Goal: Task Accomplishment & Management: Manage account settings

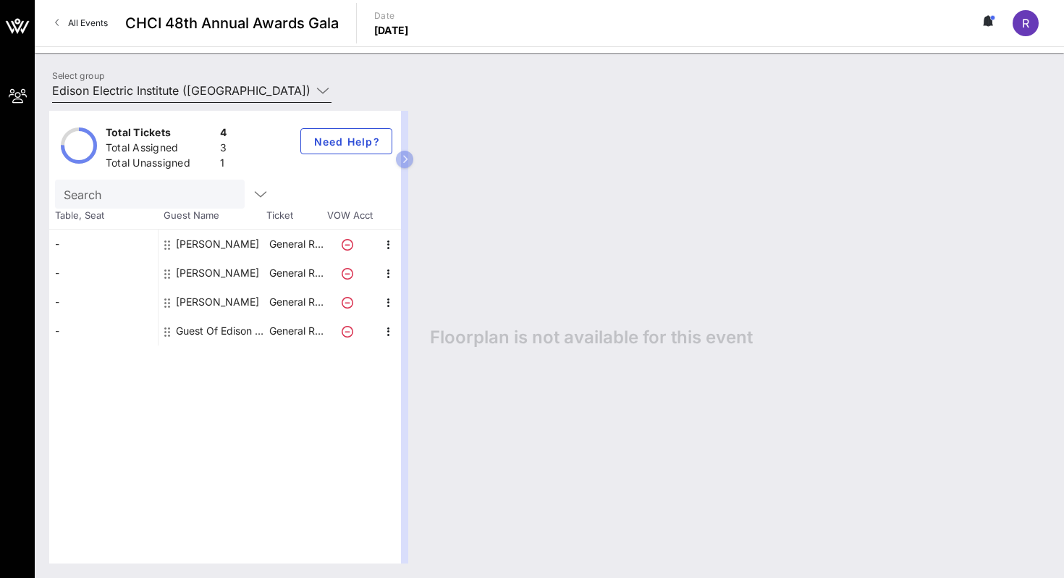
click at [188, 91] on input "Edison Electric Institute ([GEOGRAPHIC_DATA]) [[PERSON_NAME], [EMAIL_ADDRESS][D…" at bounding box center [181, 90] width 259 height 23
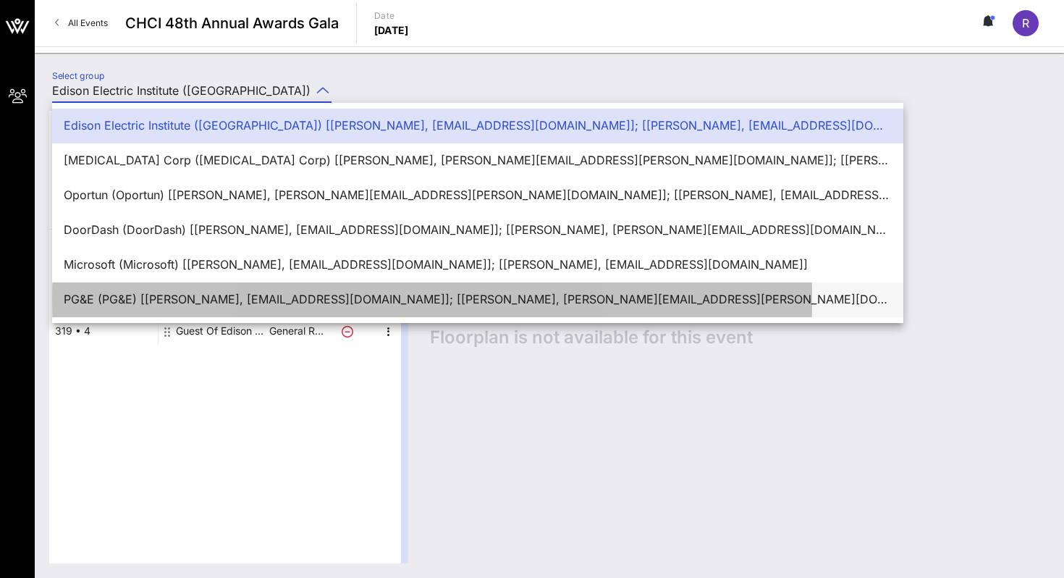
click at [161, 282] on div "PG&E (PG&E) [[PERSON_NAME], [EMAIL_ADDRESS][DOMAIN_NAME]]; [[PERSON_NAME], [PER…" at bounding box center [478, 299] width 852 height 35
type input "PG&E (PG&E) [[PERSON_NAME], [EMAIL_ADDRESS][DOMAIN_NAME]]; [[PERSON_NAME], [PER…"
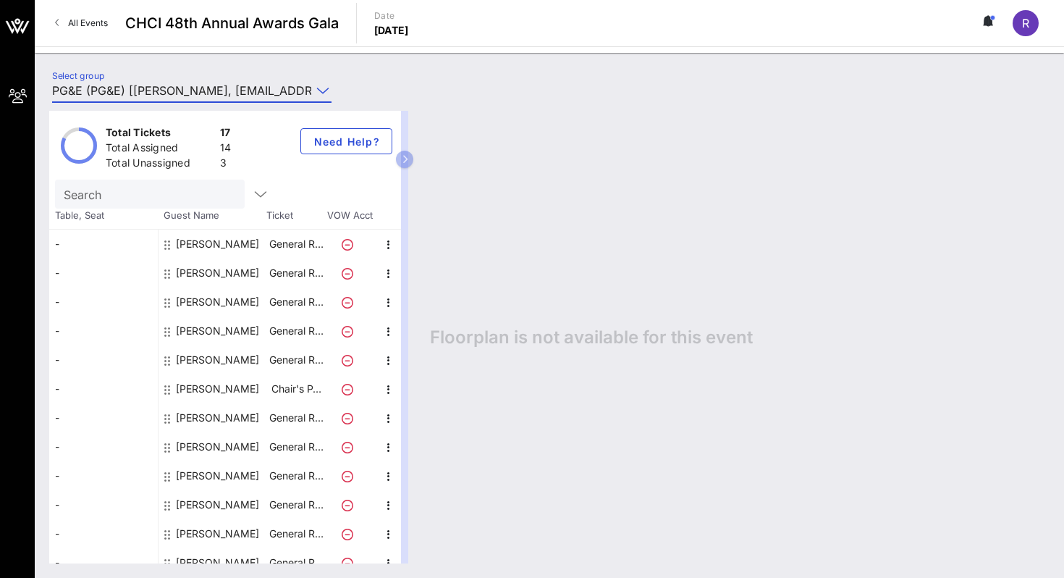
click at [250, 89] on input "PG&E (PG&E) [[PERSON_NAME], [EMAIL_ADDRESS][DOMAIN_NAME]]; [[PERSON_NAME], [PER…" at bounding box center [181, 90] width 259 height 23
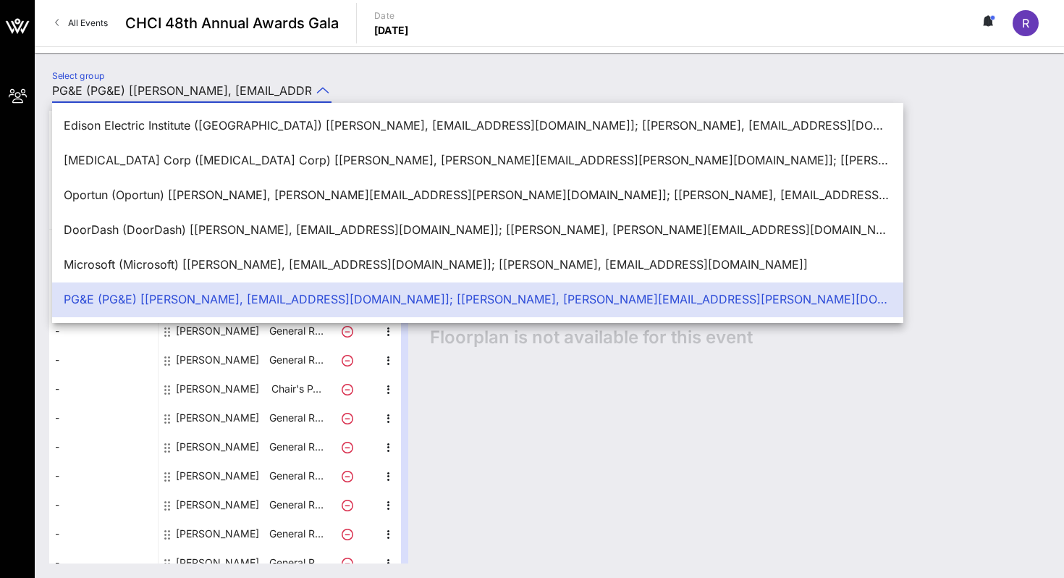
click at [51, 30] on link "All Events" at bounding box center [81, 23] width 70 height 23
